Goal: Information Seeking & Learning: Learn about a topic

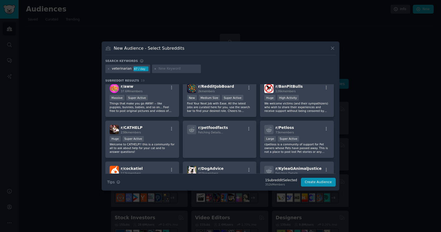
scroll to position [139, 0]
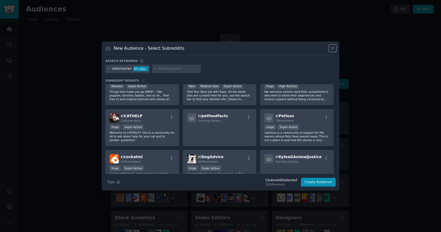
click at [332, 48] on icon at bounding box center [332, 48] width 3 height 3
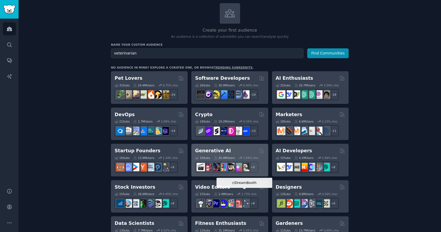
scroll to position [32, 0]
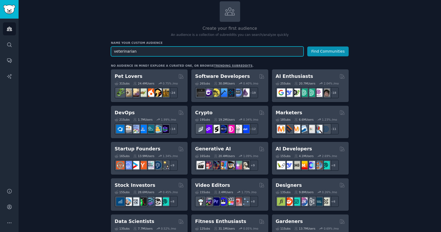
click at [232, 54] on input "veterinarian" at bounding box center [207, 51] width 193 height 10
click at [328, 51] on button "Find Communities" at bounding box center [327, 51] width 41 height 10
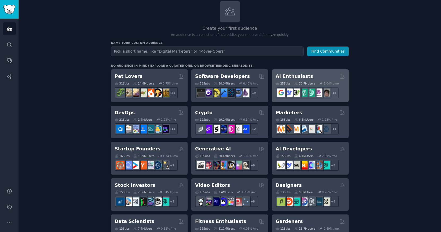
click at [301, 77] on h2 "AI Enthusiasts" at bounding box center [294, 76] width 37 height 7
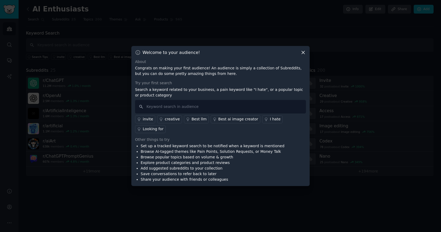
click at [304, 51] on icon at bounding box center [303, 53] width 6 height 6
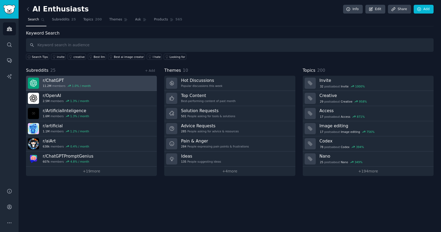
click at [56, 83] on div "r/ ChatGPT 11.2M members 1.0 % / month" at bounding box center [67, 82] width 48 height 11
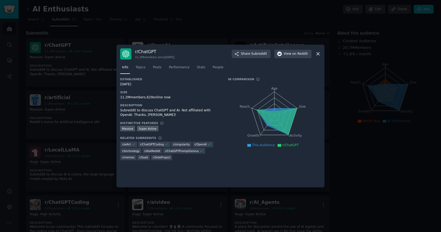
click at [318, 55] on icon at bounding box center [318, 54] width 6 height 6
